Goal: Find specific page/section: Find specific page/section

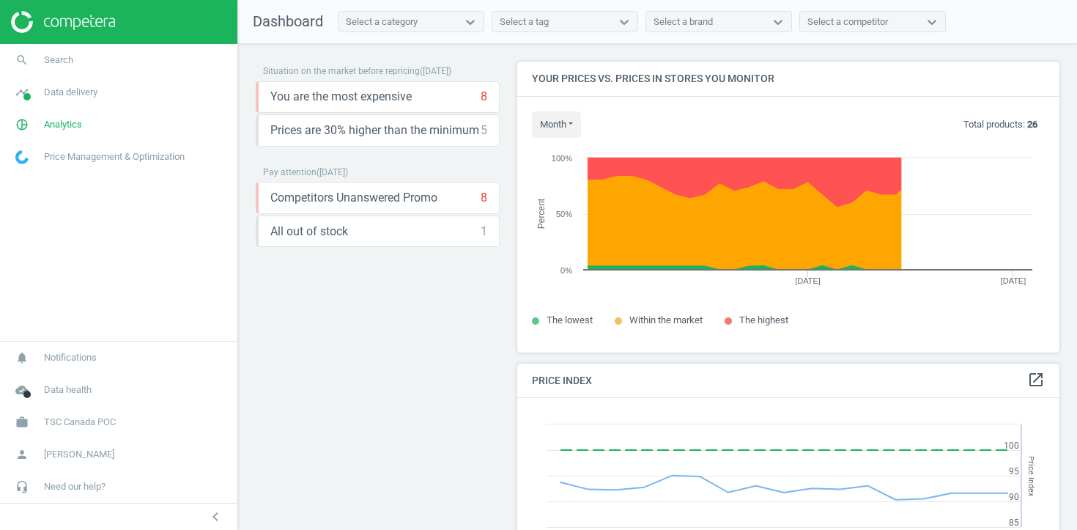
scroll to position [338, 543]
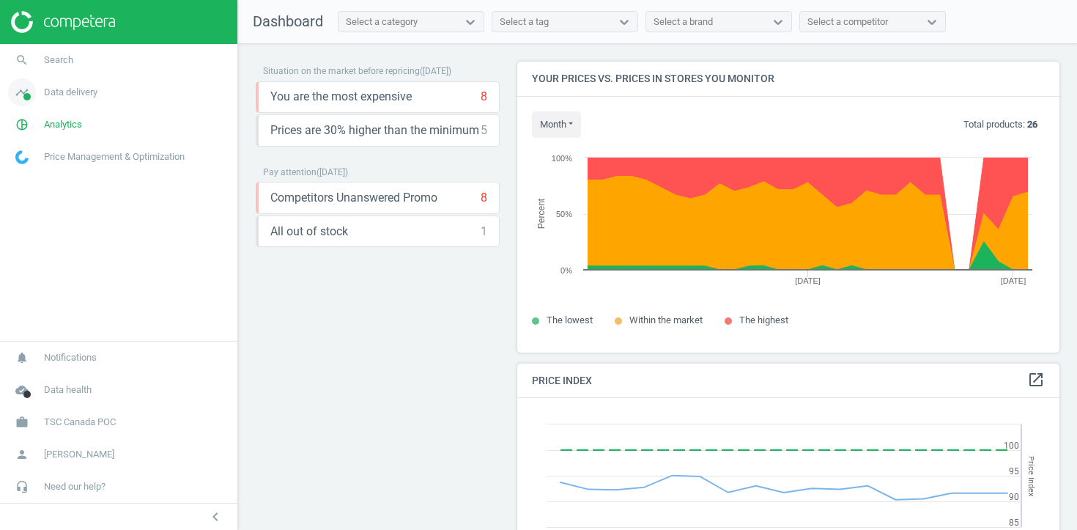
click at [103, 95] on link "timeline Data delivery" at bounding box center [118, 92] width 237 height 32
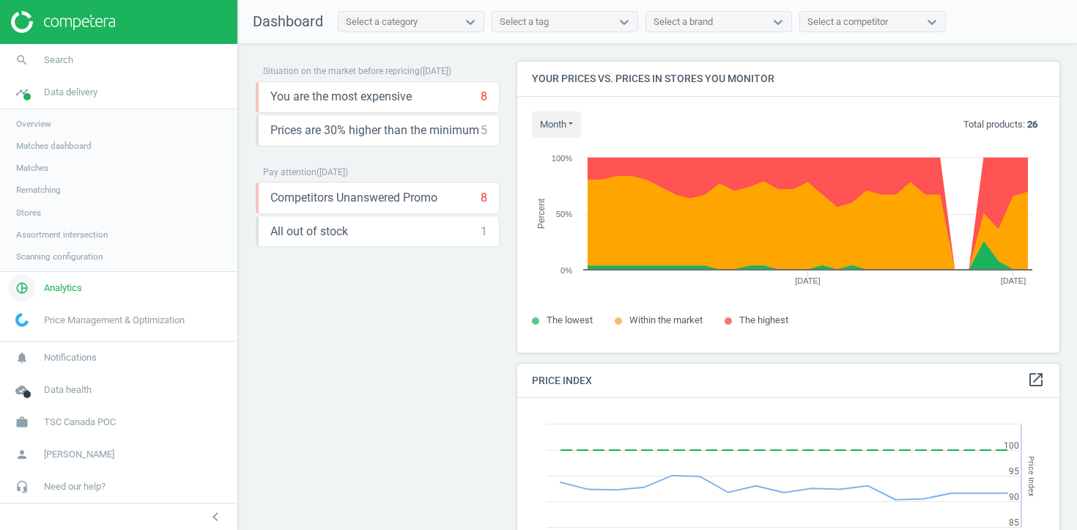
click at [51, 281] on span "Analytics" at bounding box center [63, 287] width 38 height 13
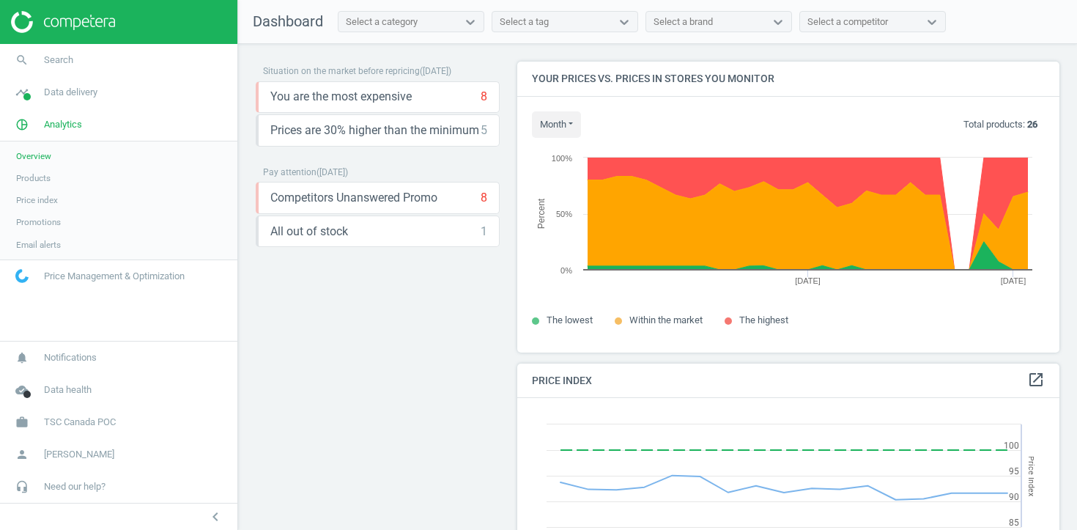
click at [36, 174] on span "Products" at bounding box center [33, 178] width 34 height 12
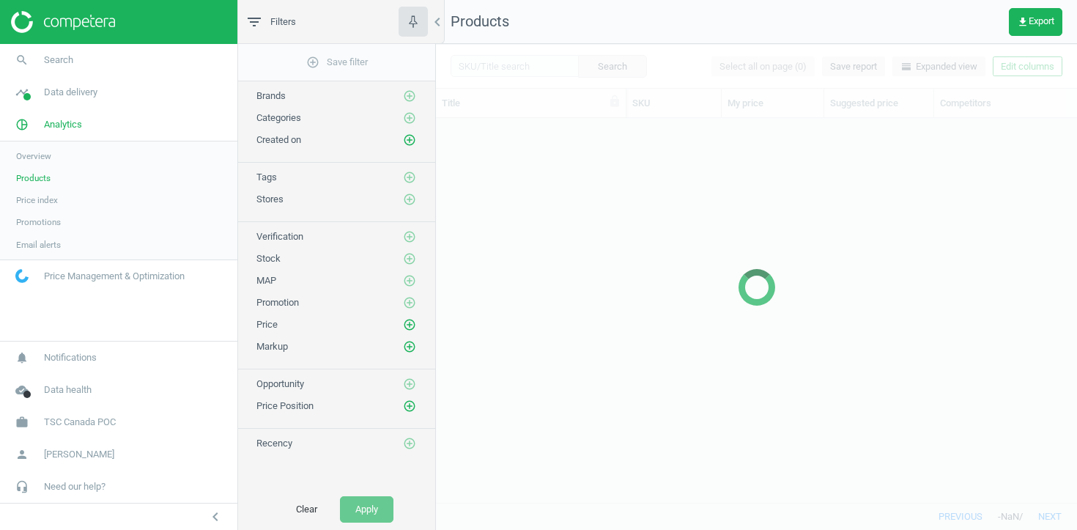
scroll to position [384, 641]
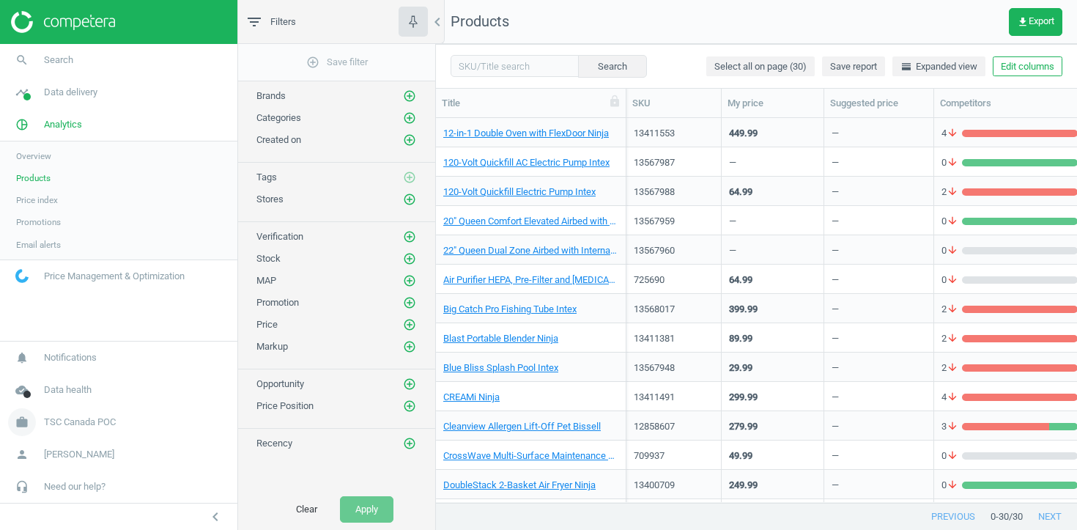
click at [116, 421] on span "TSC Canada POC" at bounding box center [80, 421] width 72 height 13
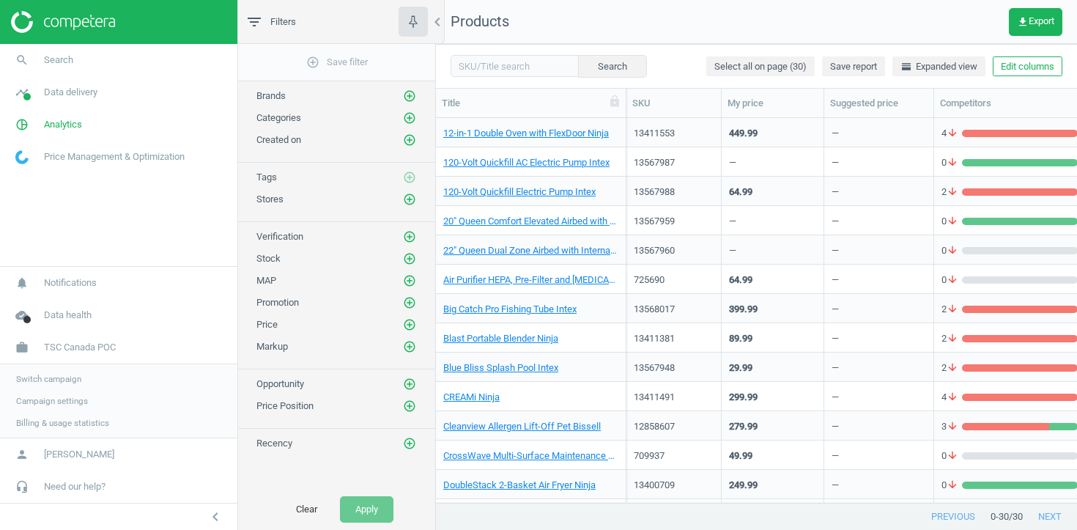
click at [89, 406] on link "Campaign settings" at bounding box center [118, 401] width 237 height 22
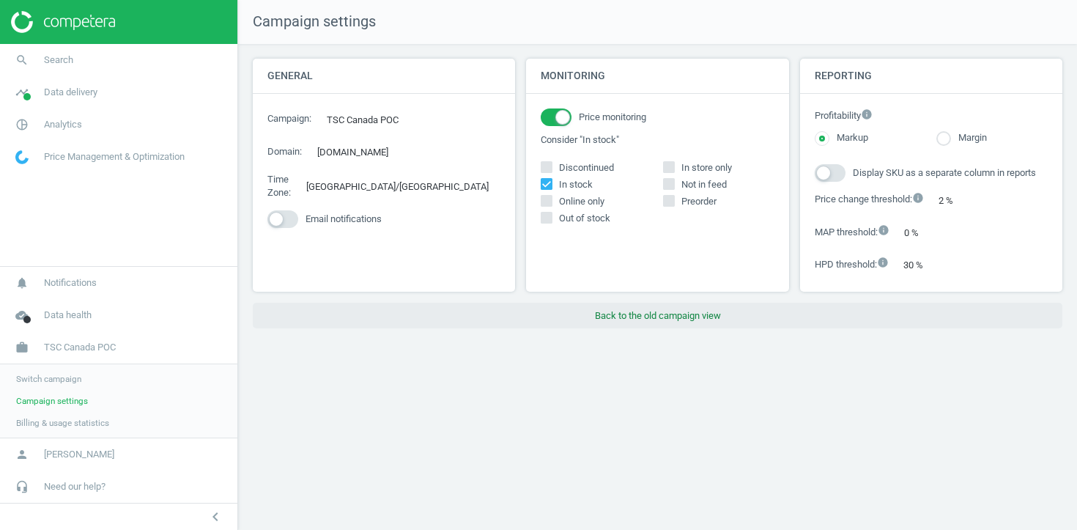
click at [693, 311] on button "Back to the old campaign view" at bounding box center [658, 316] width 810 height 26
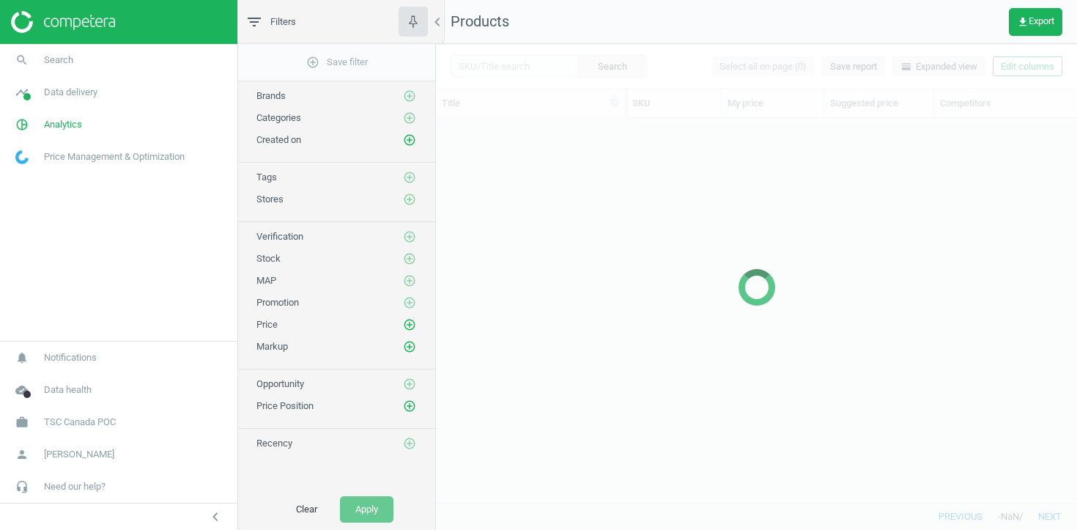
scroll to position [384, 641]
